Goal: Communication & Community: Connect with others

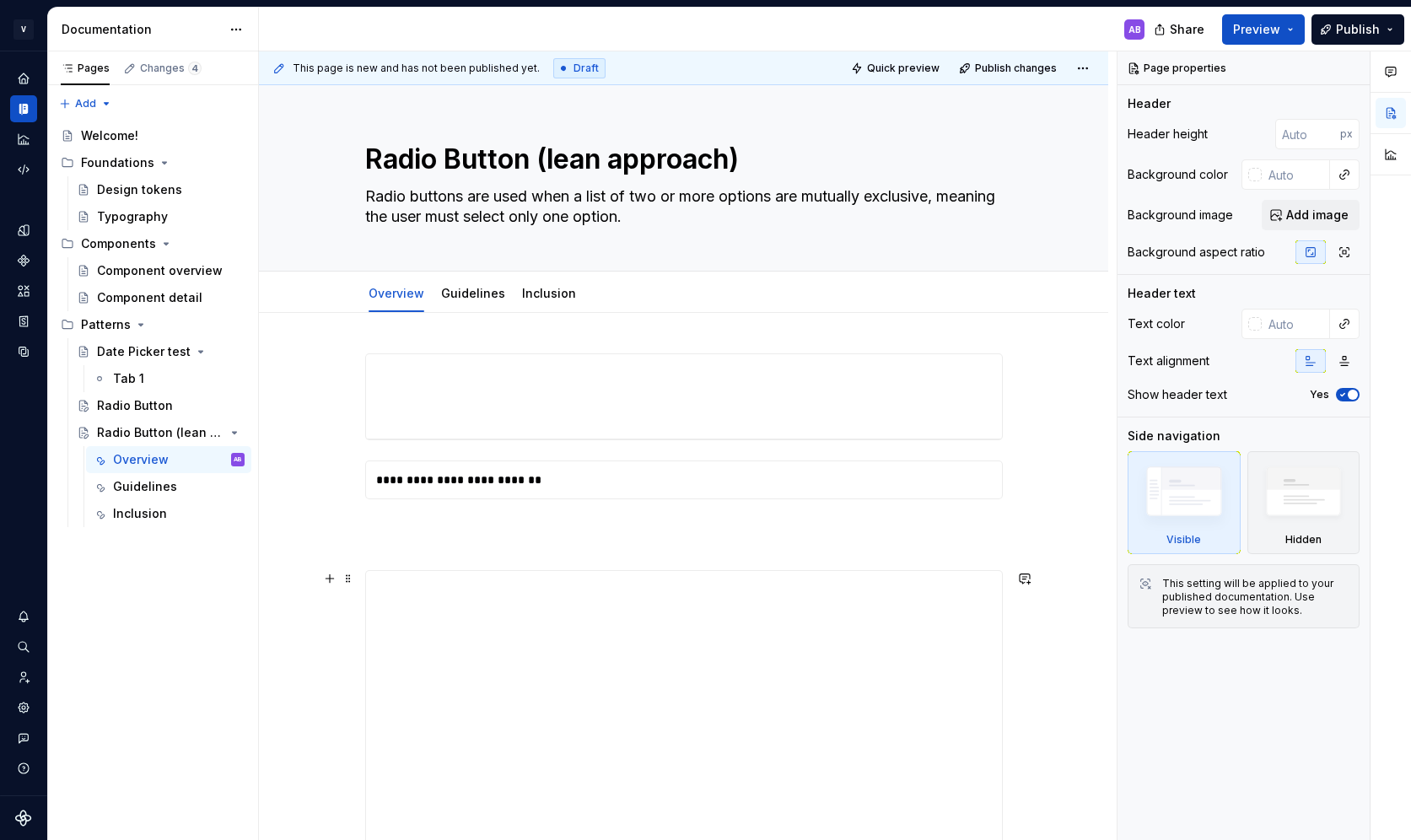
type textarea "*"
click at [35, 83] on div "Home" at bounding box center [23, 79] width 27 height 27
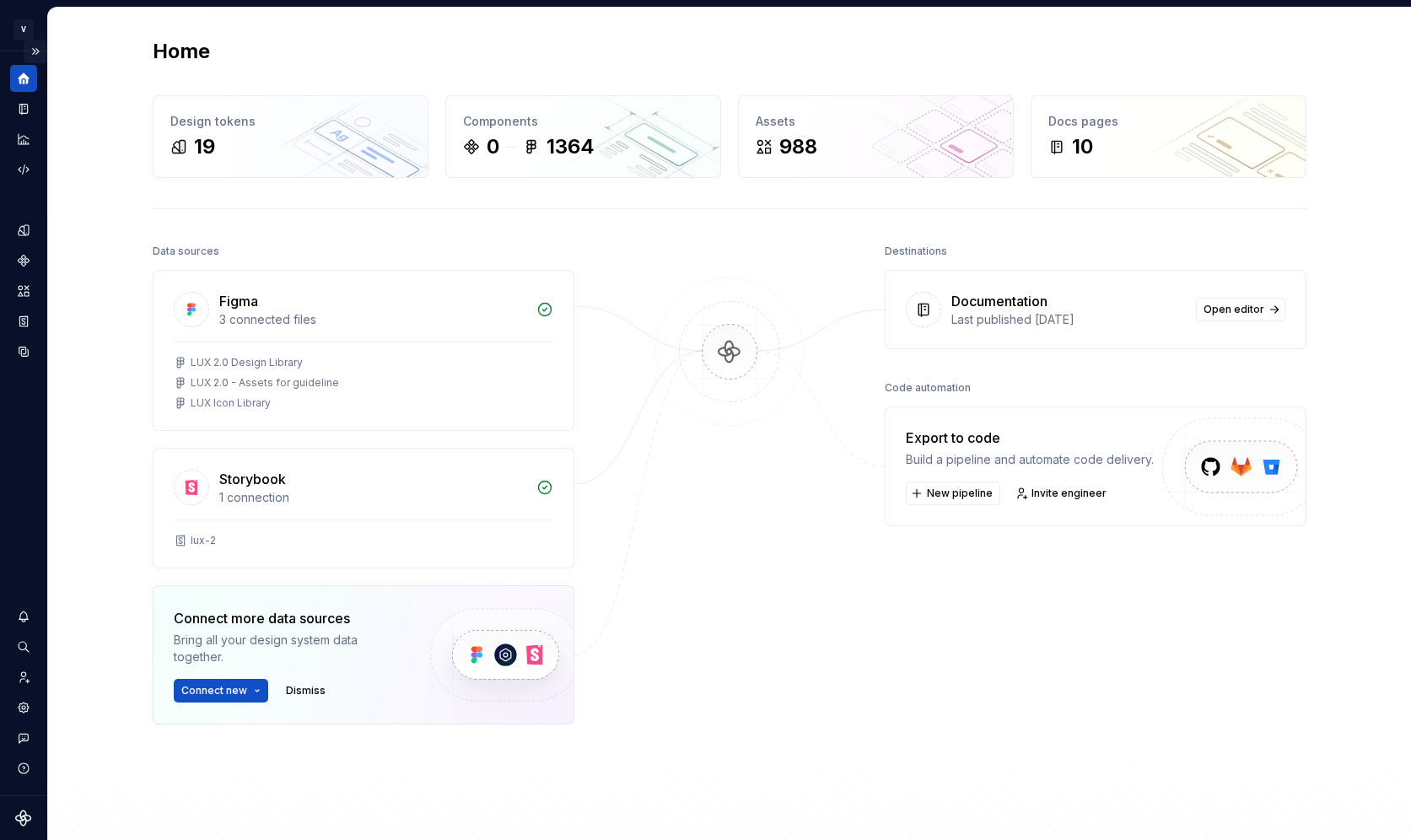
click at [33, 47] on button "Expand sidebar" at bounding box center [35, 52] width 23 height 23
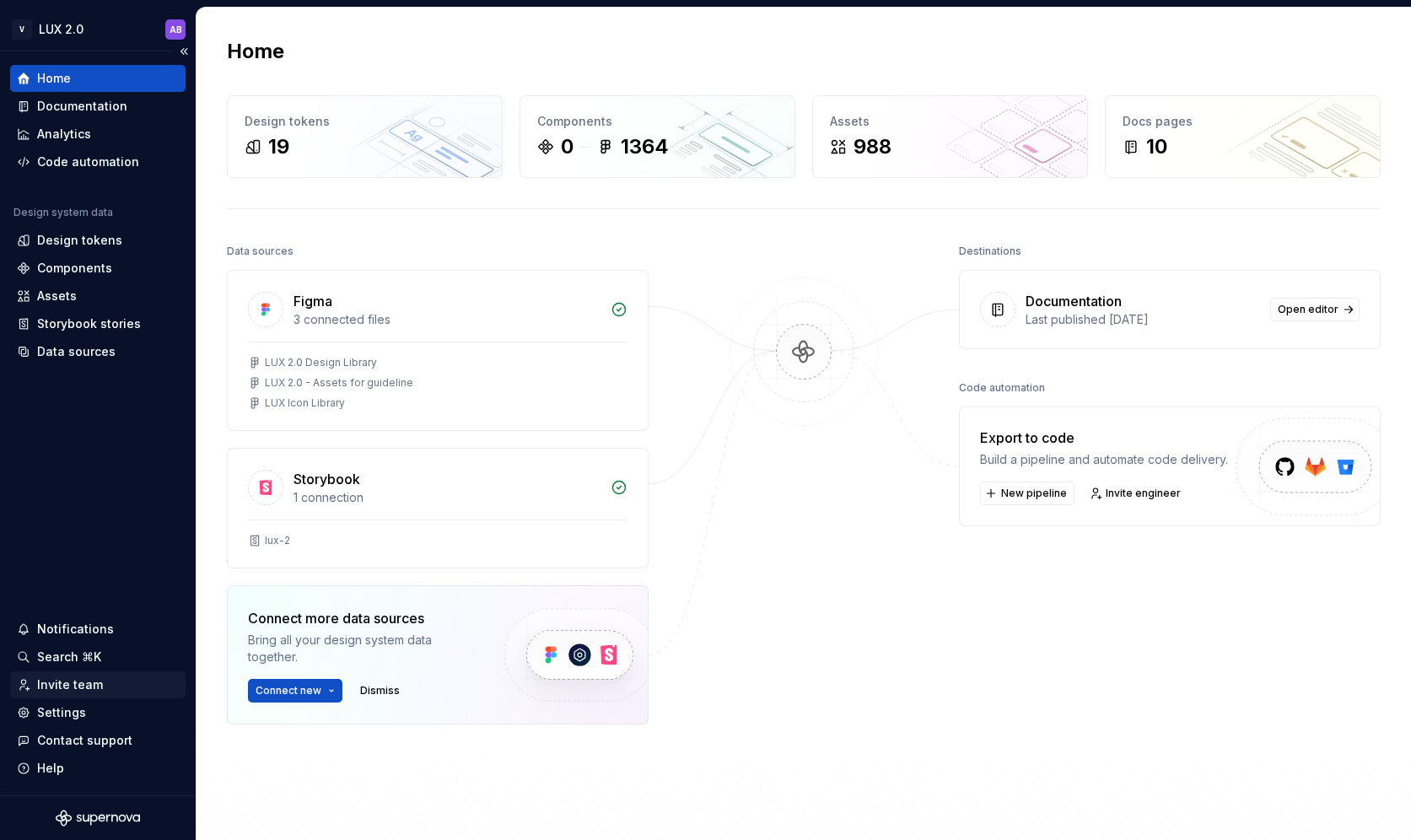
click at [62, 684] on div "Invite team" at bounding box center [70, 684] width 66 height 17
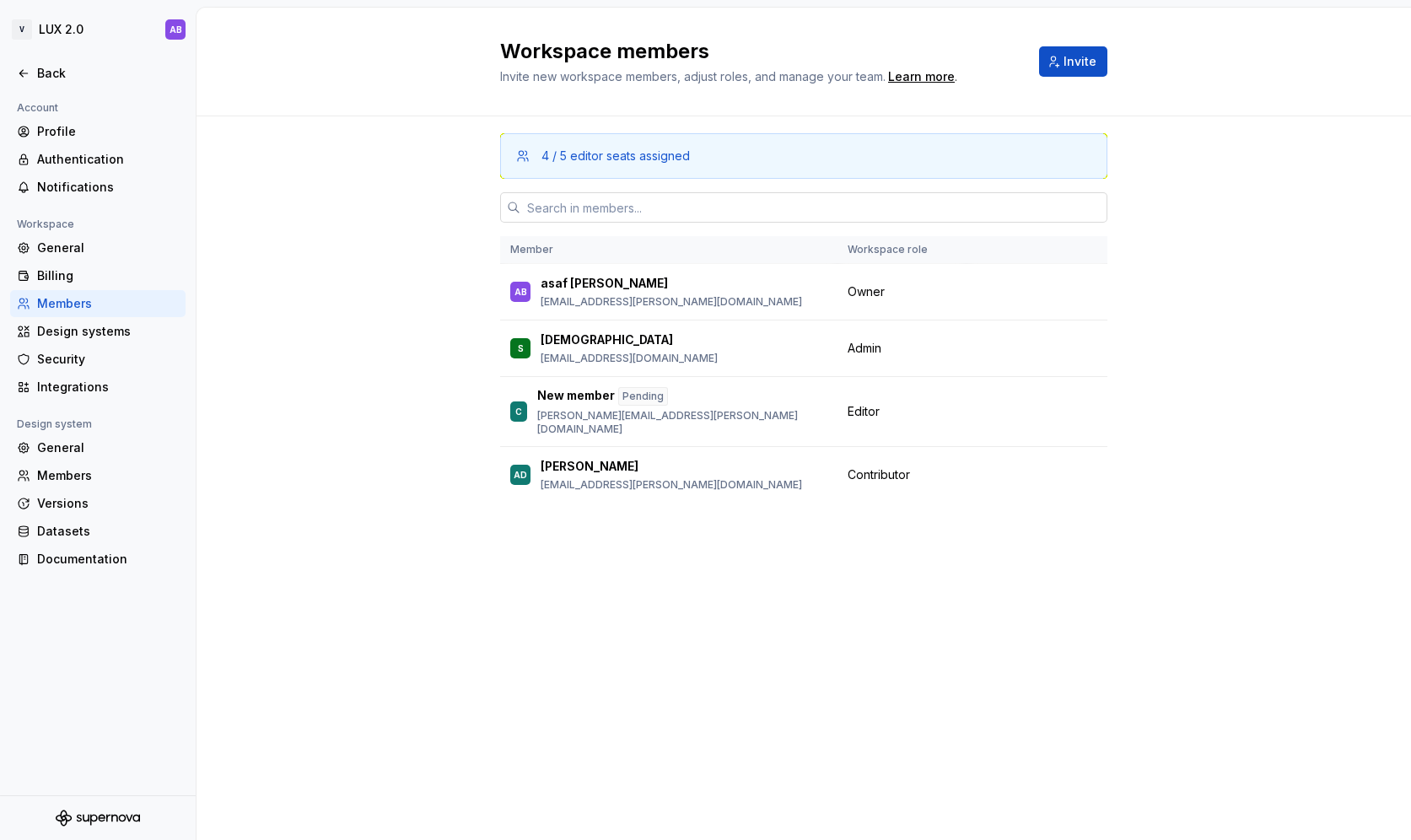
click at [574, 206] on input "text" at bounding box center [813, 207] width 587 height 30
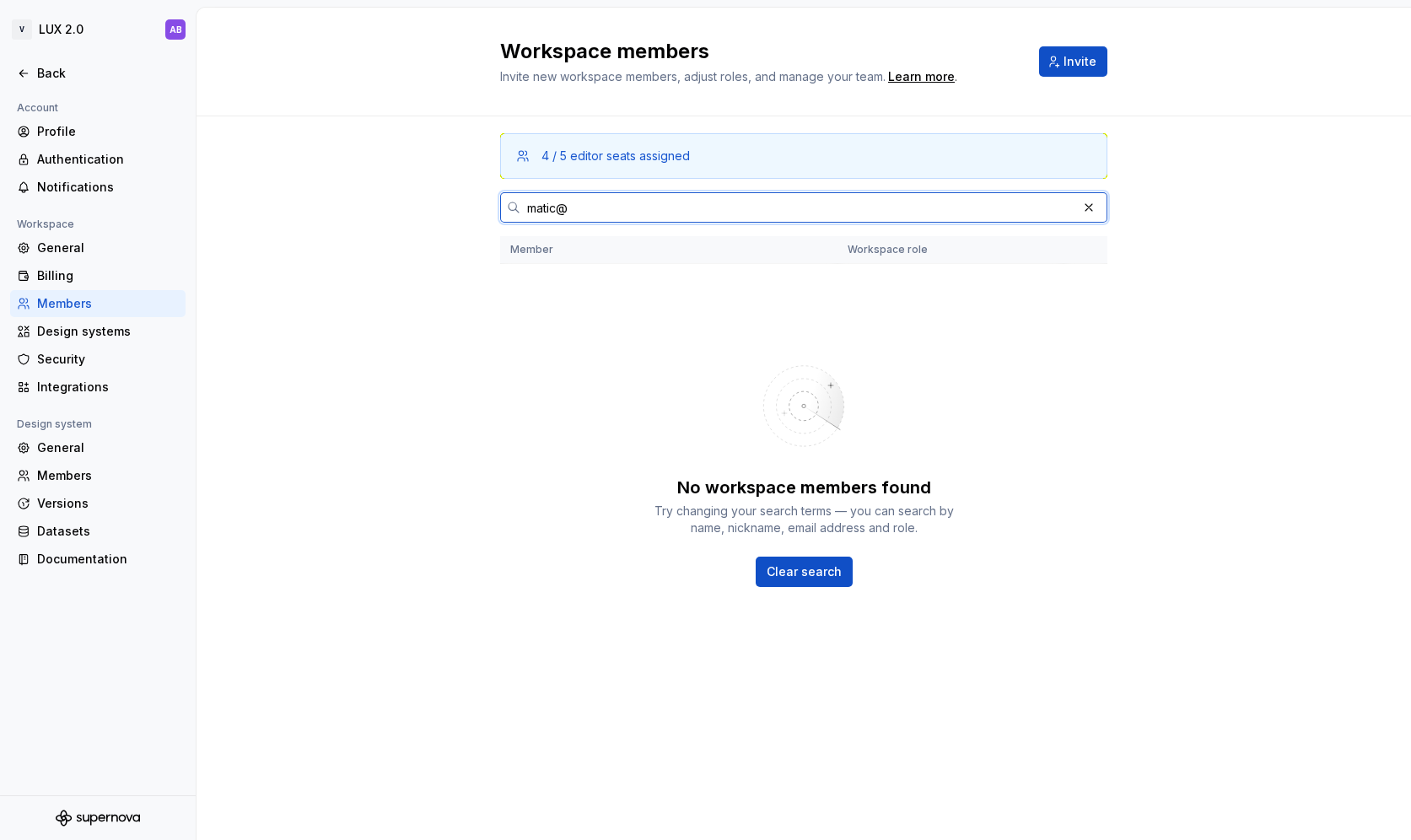
type input "matic"
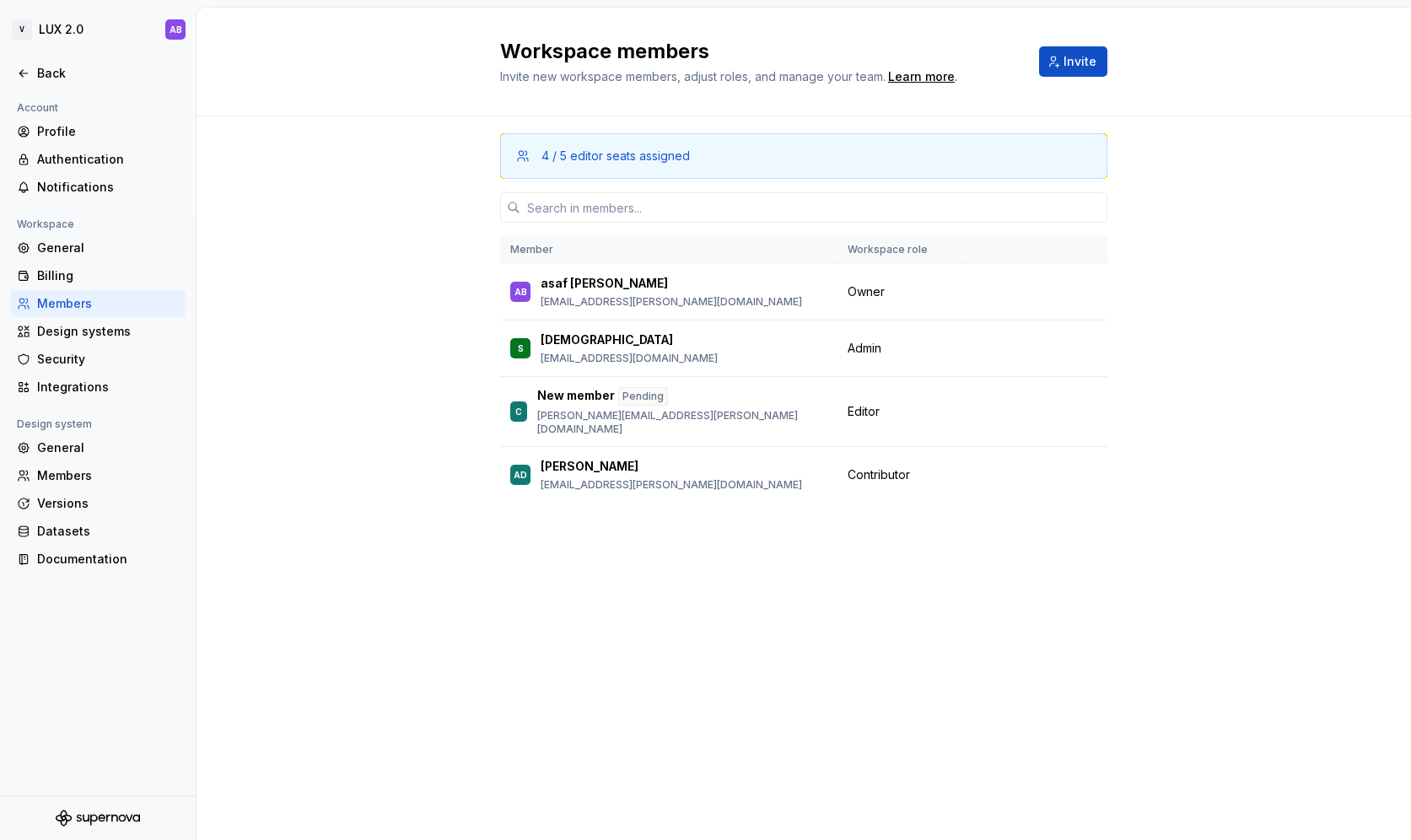
click at [656, 582] on div "Workspace members Invite new workspace members, adjust roles, and manage your t…" at bounding box center [803, 423] width 1214 height 832
click at [1076, 63] on span "Invite" at bounding box center [1080, 61] width 33 height 17
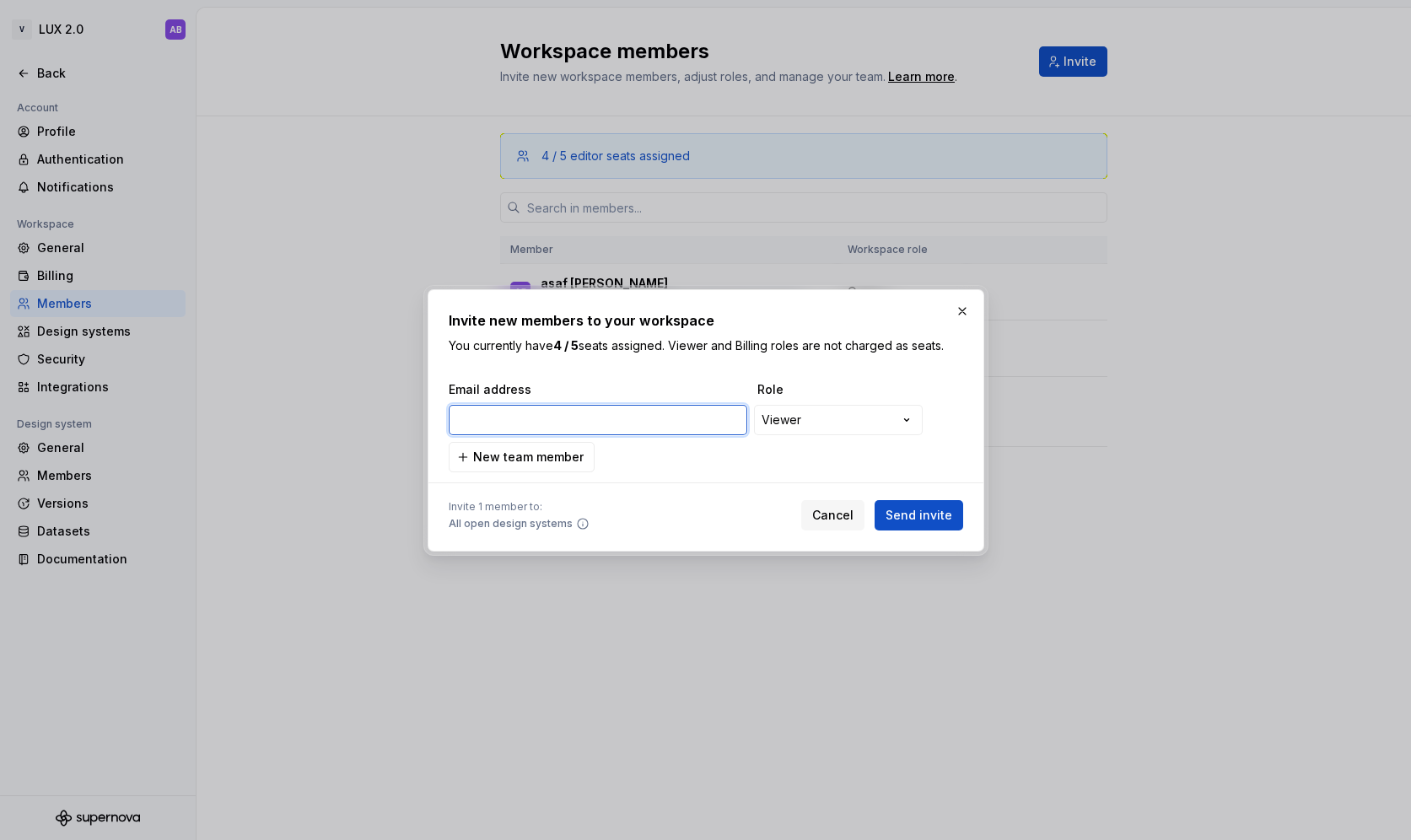
click at [652, 418] on input "email" at bounding box center [598, 420] width 299 height 30
paste input "matic@supernova.io"
type input "matic@supernova.io"
click at [918, 510] on span "Send invite" at bounding box center [919, 515] width 66 height 17
